Goal: Task Accomplishment & Management: Manage account settings

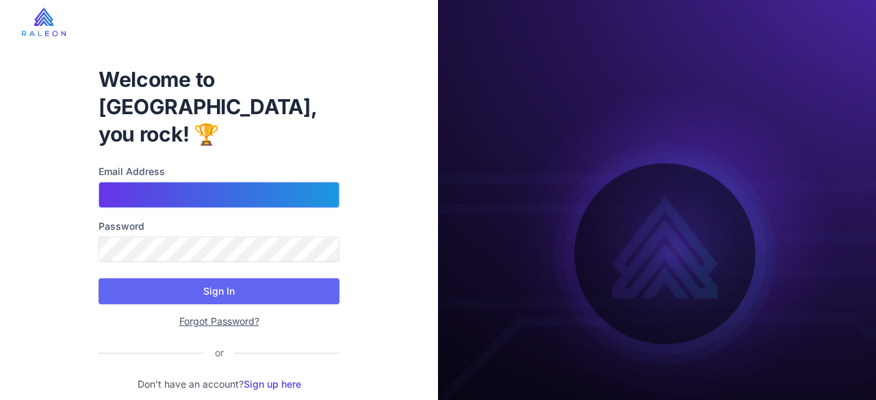
click at [216, 182] on input "Email Address" at bounding box center [219, 195] width 241 height 26
type input "**********"
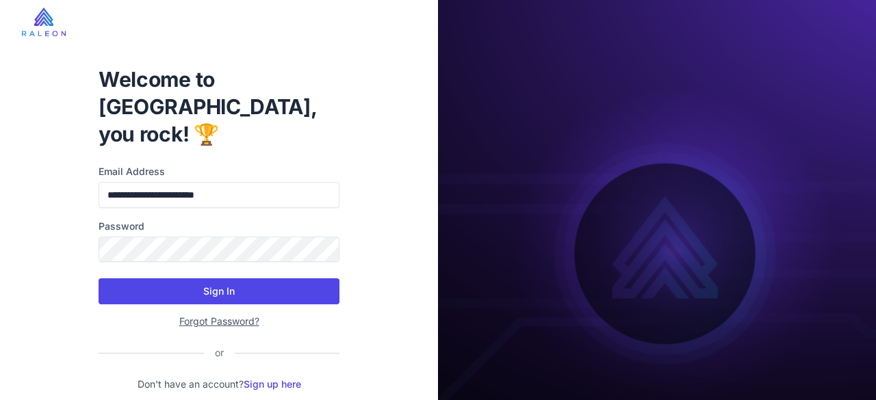
click at [251, 279] on button "Sign In" at bounding box center [219, 292] width 241 height 26
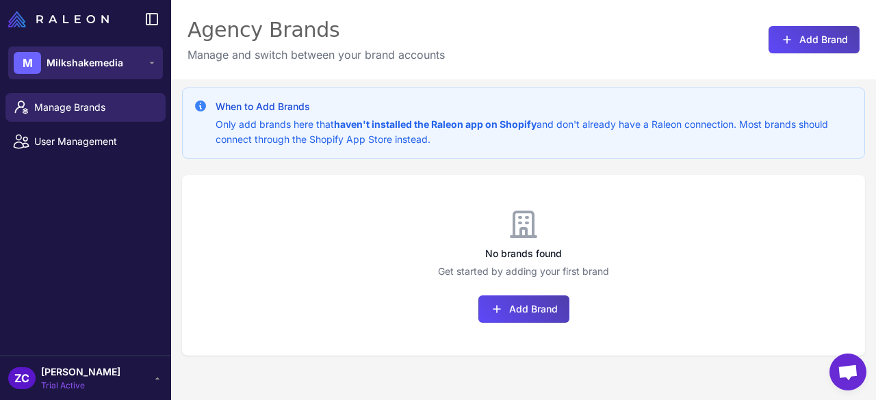
click at [152, 64] on icon at bounding box center [151, 62] width 11 height 11
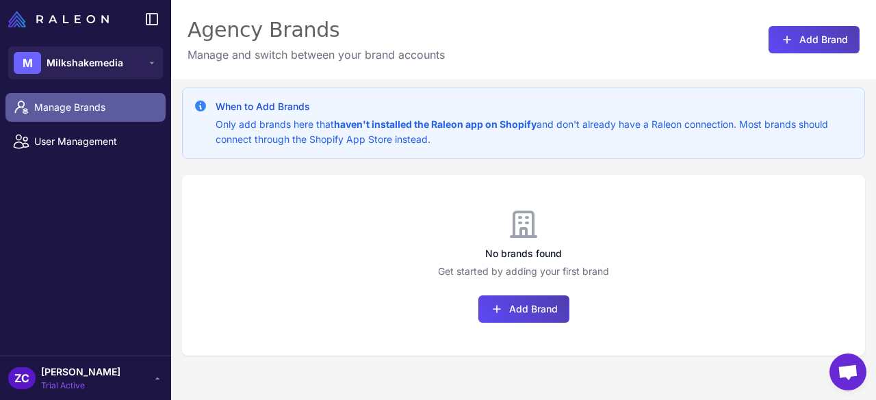
click at [141, 102] on span "Manage Brands" at bounding box center [94, 107] width 120 height 15
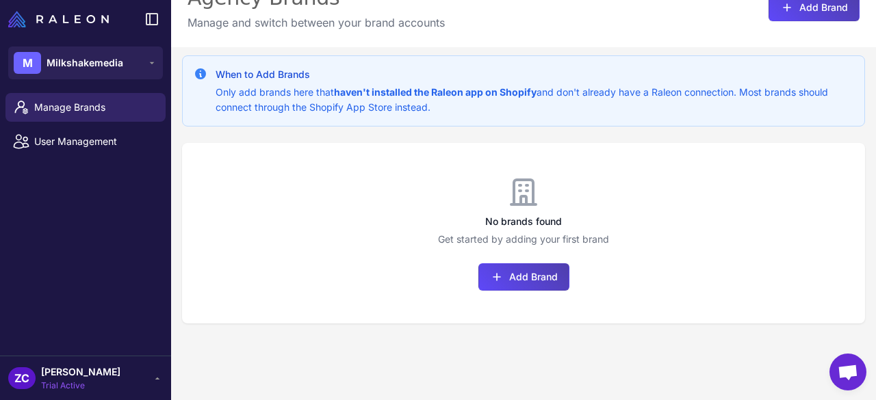
scroll to position [79, 0]
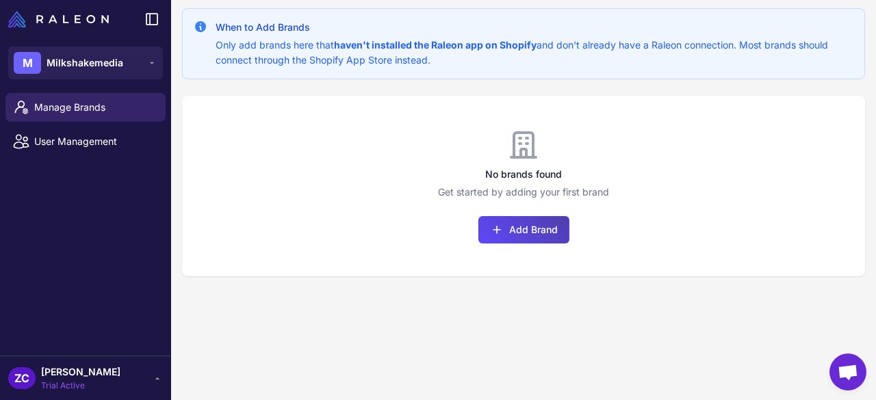
click at [157, 382] on icon at bounding box center [157, 378] width 11 height 11
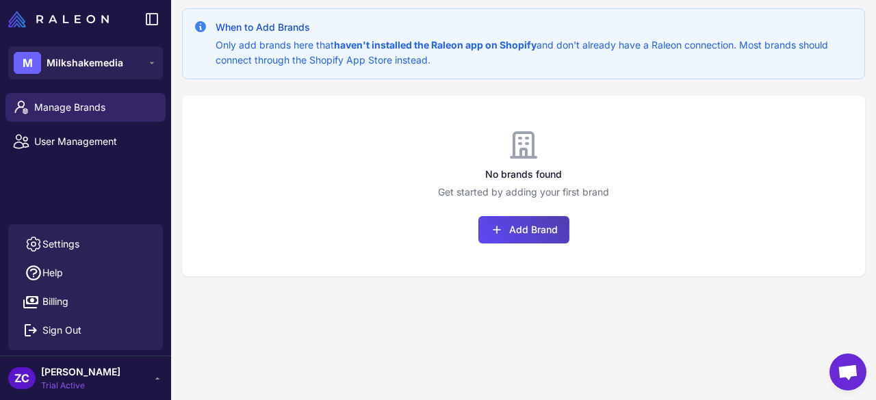
click at [157, 382] on icon at bounding box center [157, 378] width 11 height 11
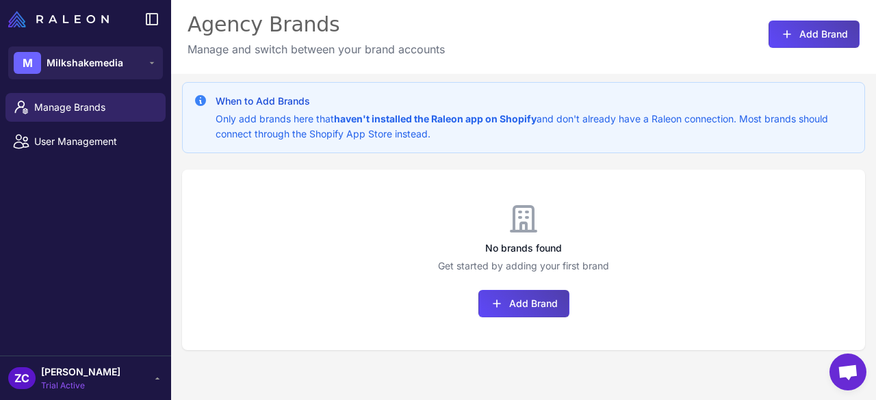
scroll to position [0, 0]
